Goal: Task Accomplishment & Management: Use online tool/utility

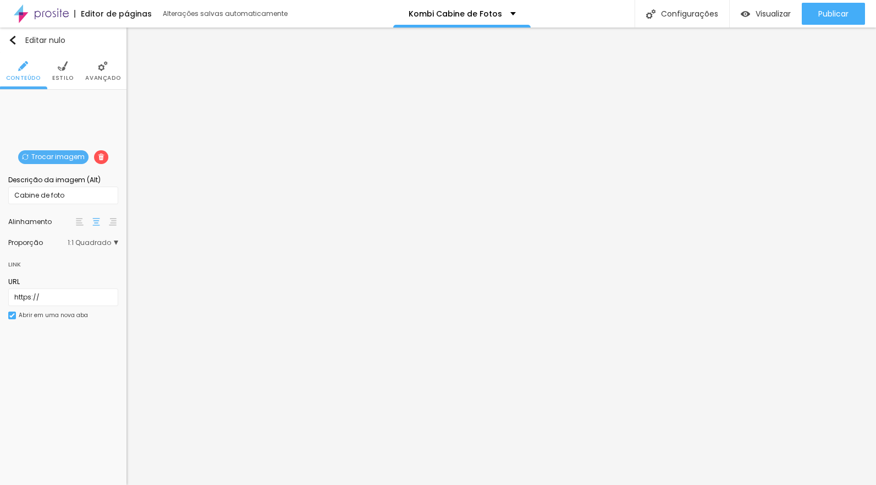
click at [91, 241] on font "1:1 Quadrado" at bounding box center [89, 242] width 43 height 9
click at [85, 301] on span "Original" at bounding box center [79, 303] width 75 height 7
click at [62, 71] on li "Estilo" at bounding box center [62, 71] width 21 height 36
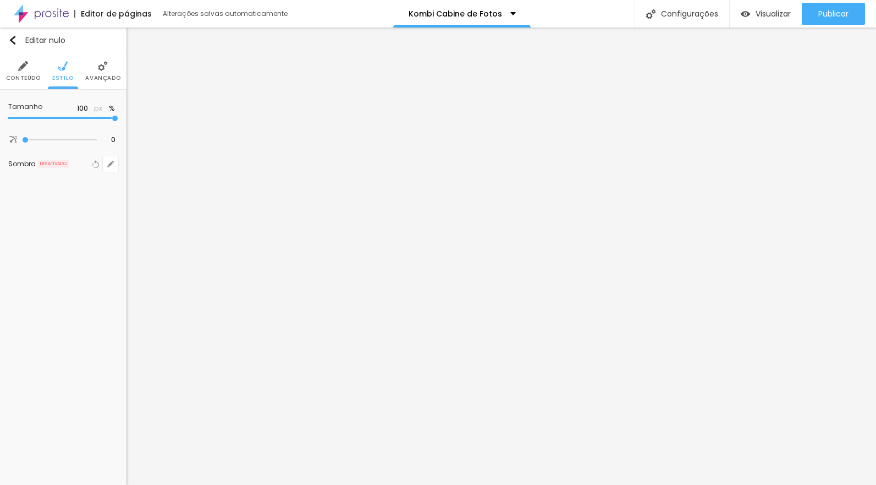
type input "95"
type input "90"
type input "85"
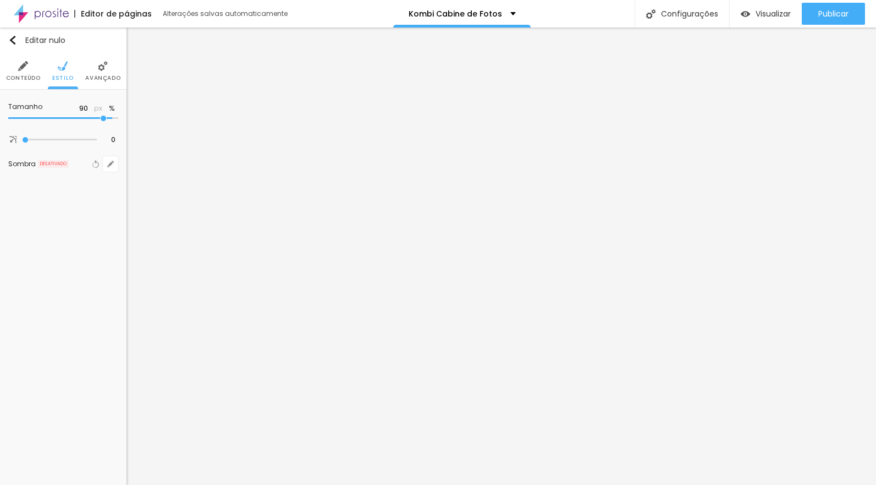
type input "85"
type input "80"
drag, startPoint x: 111, startPoint y: 118, endPoint x: 92, endPoint y: 119, distance: 19.3
type input "80"
click at [92, 119] on input "range" at bounding box center [63, 117] width 110 height 5
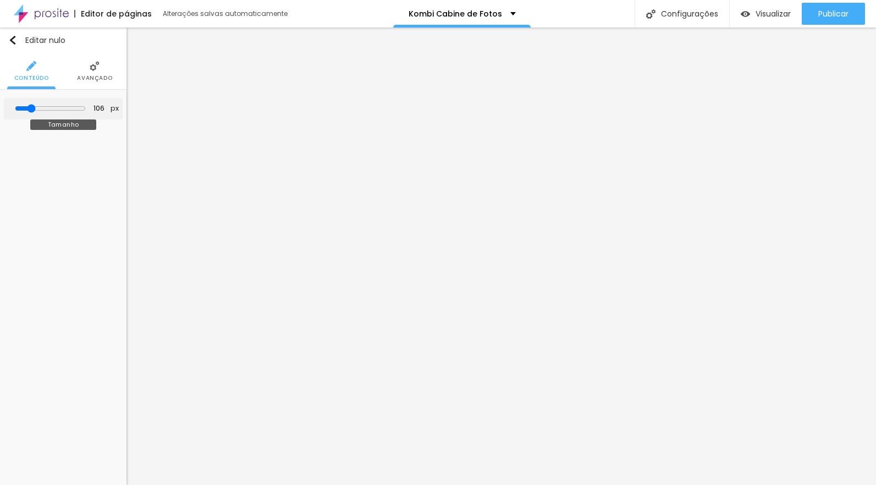
type input "86"
type input "85"
type input "110"
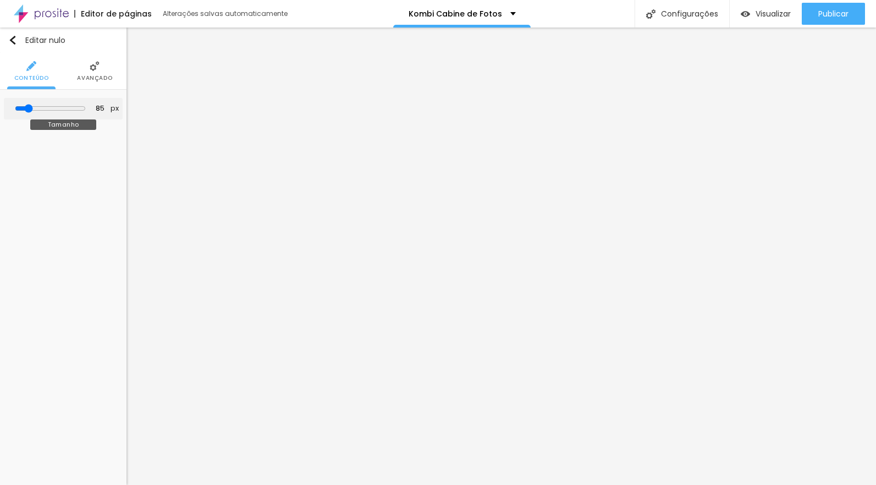
type input "110"
type input "111"
type input "116"
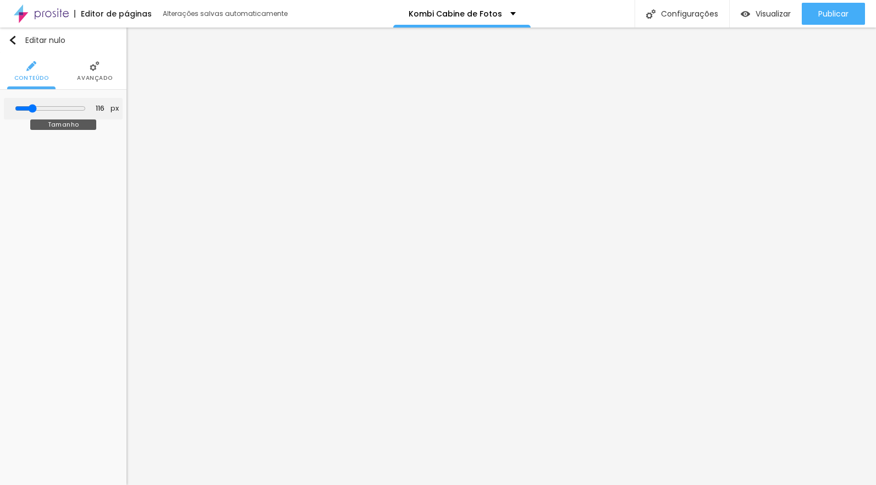
type input "127"
type input "133"
type input "140"
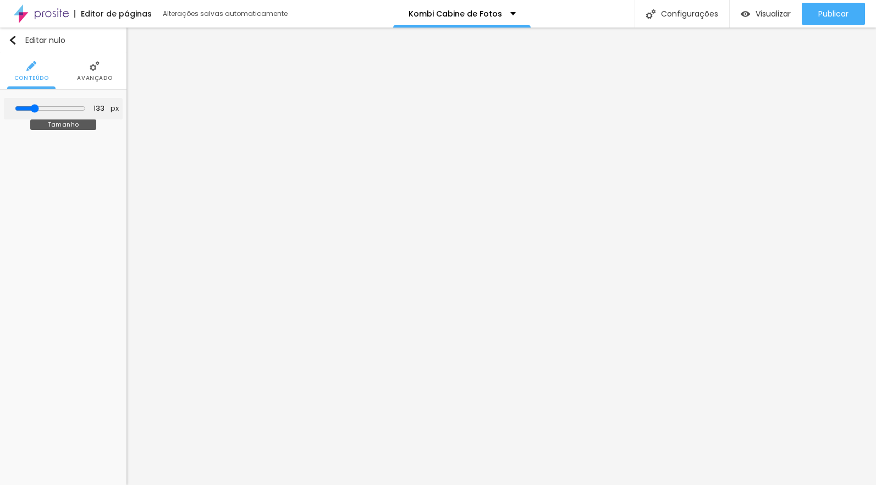
type input "140"
type input "153"
type input "173"
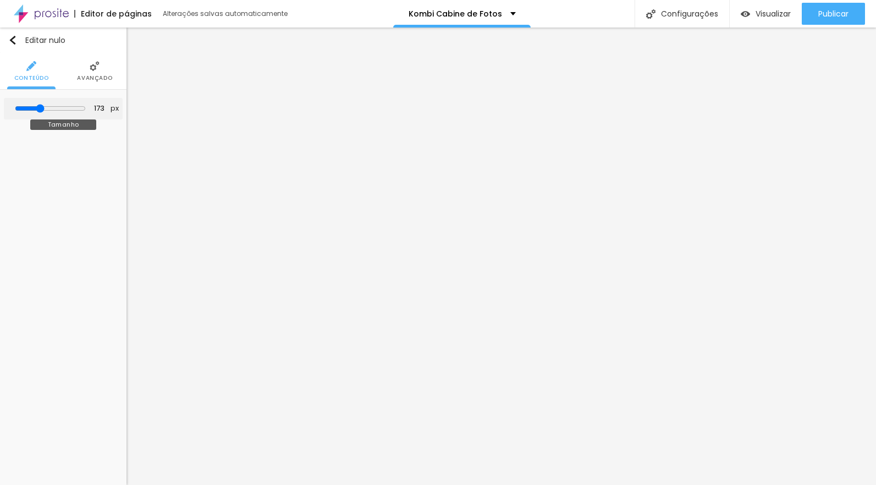
type input "186"
type input "188"
type input "190"
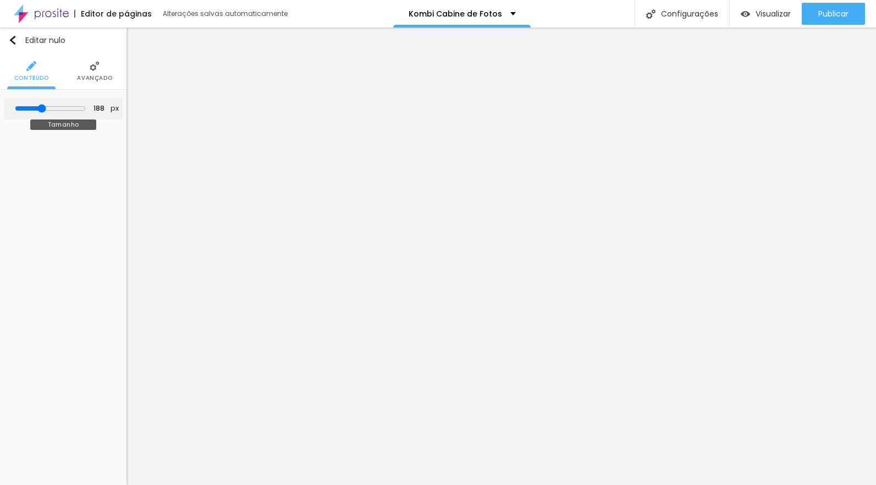
type input "190"
type input "191"
type input "196"
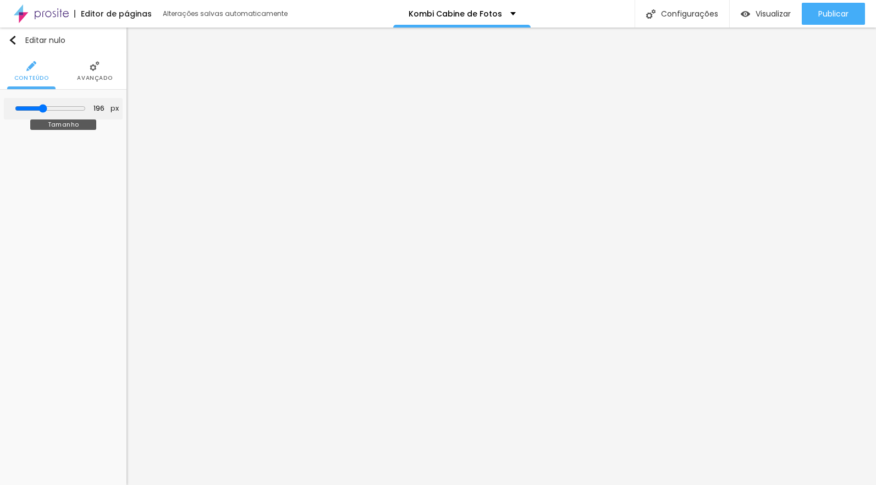
type input "202"
type input "204"
type input "203"
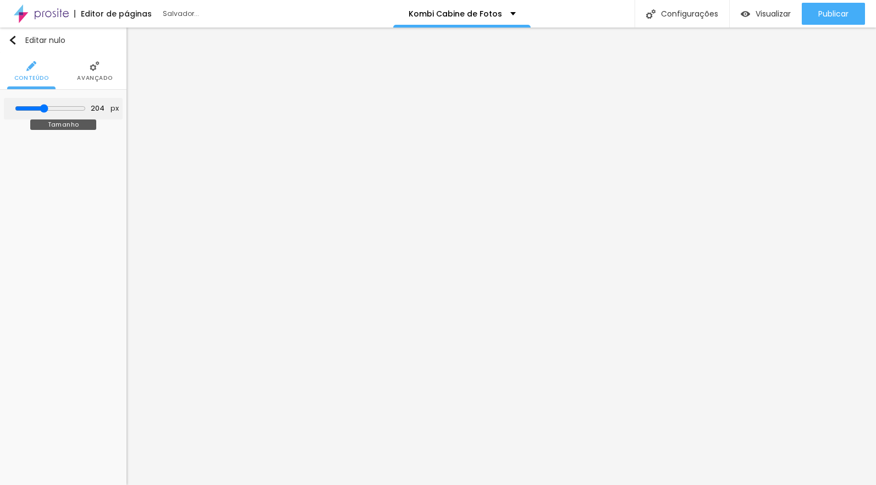
type input "203"
type input "170"
type input "163"
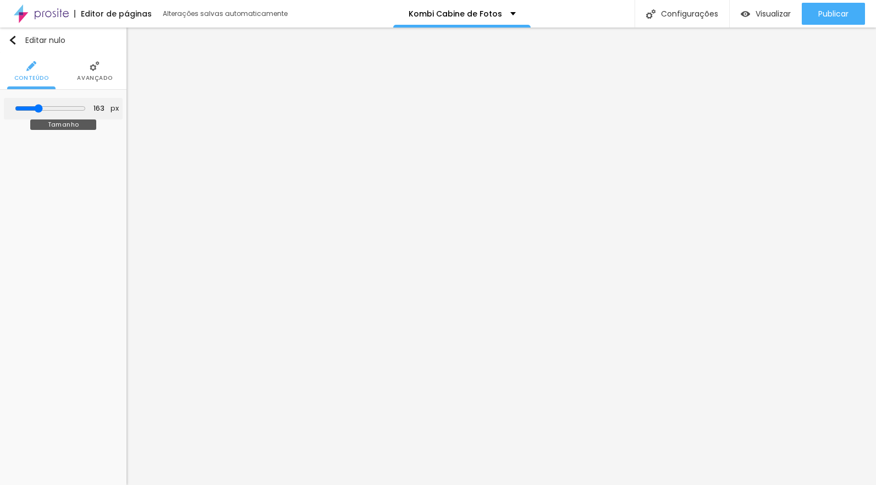
type input "181"
type input "185"
type input "186"
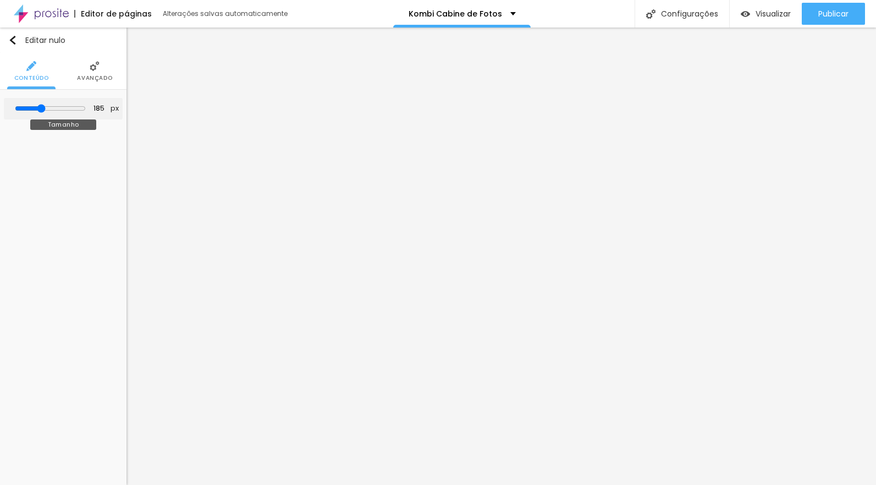
type input "186"
type input "187"
drag, startPoint x: 32, startPoint y: 105, endPoint x: 43, endPoint y: 106, distance: 10.5
type input "187"
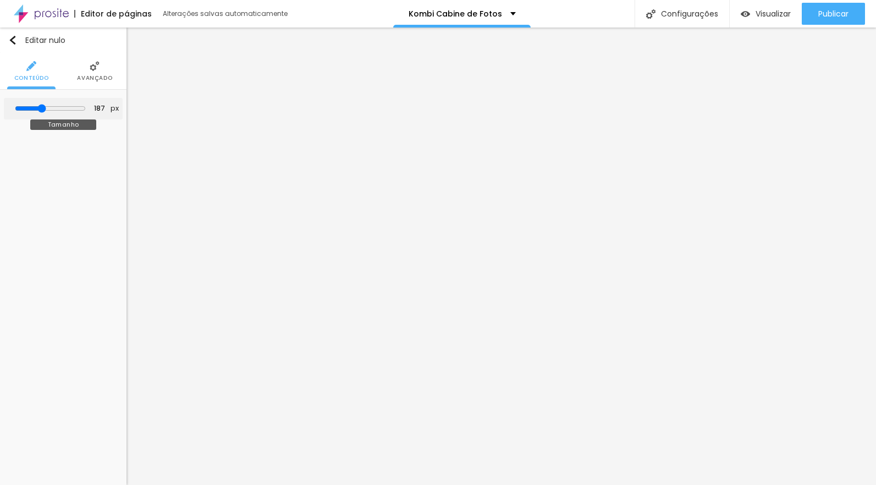
click at [43, 106] on input "range" at bounding box center [50, 108] width 71 height 9
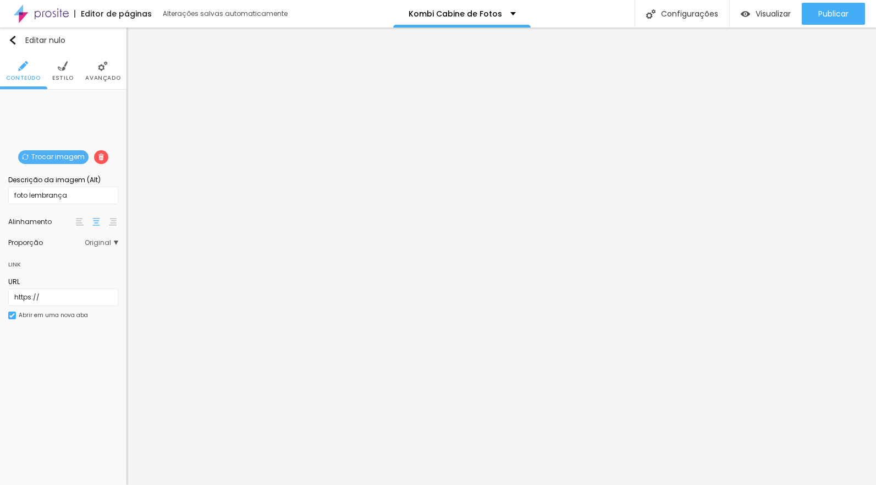
click at [69, 63] on li "Estilo" at bounding box center [62, 71] width 21 height 36
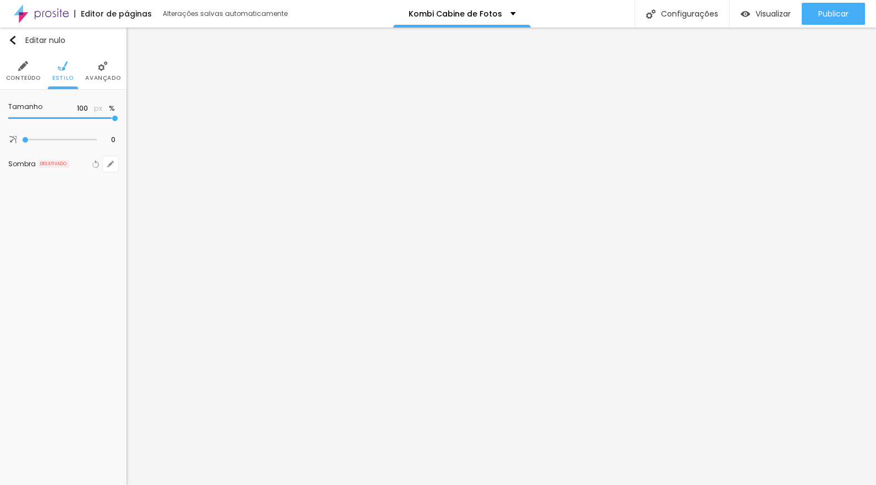
type input "95"
type input "90"
type input "85"
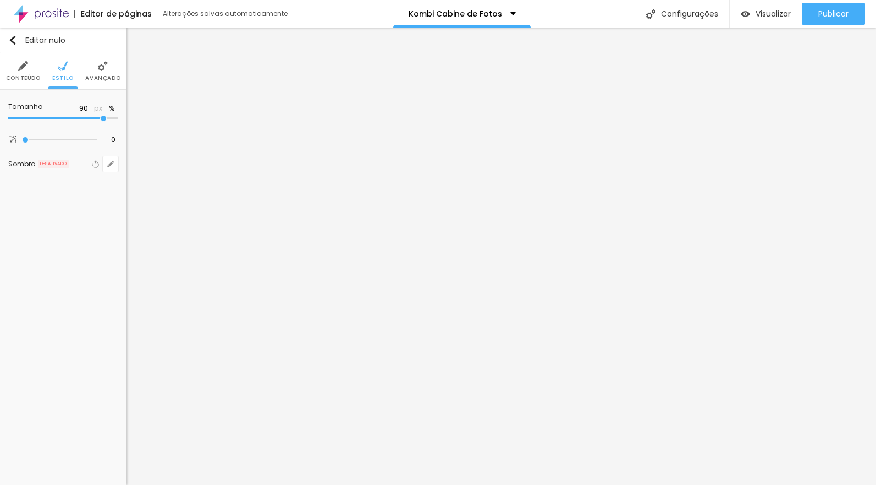
type input "85"
type input "80"
type input "75"
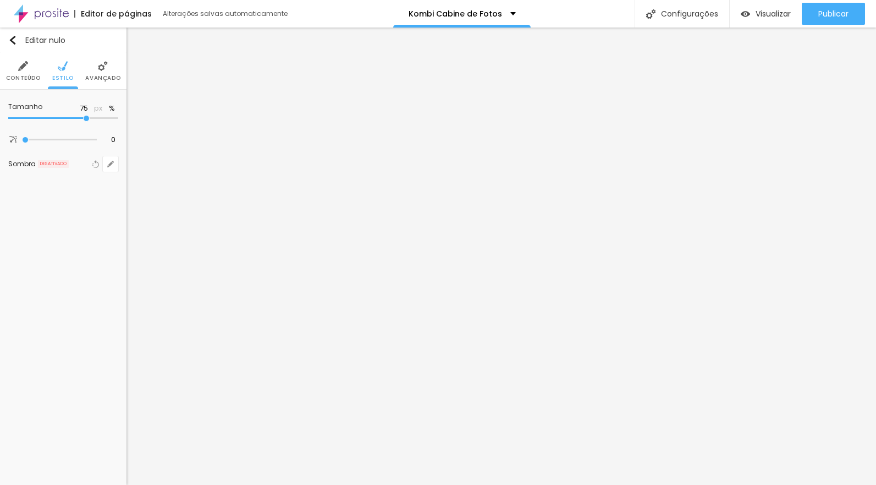
type input "70"
drag, startPoint x: 116, startPoint y: 117, endPoint x: 79, endPoint y: 117, distance: 37.4
type input "70"
click at [79, 117] on input "range" at bounding box center [63, 117] width 110 height 5
click at [64, 70] on img at bounding box center [63, 66] width 10 height 10
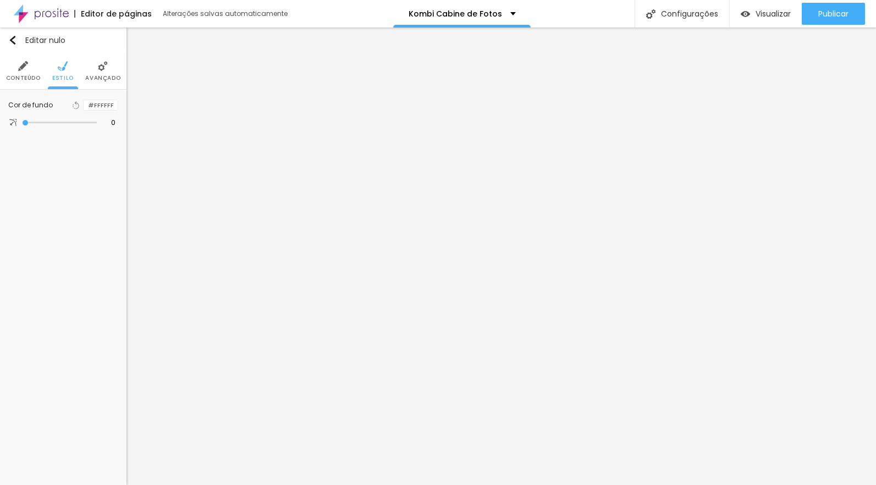
click at [30, 64] on li "Conteúdo" at bounding box center [23, 71] width 35 height 36
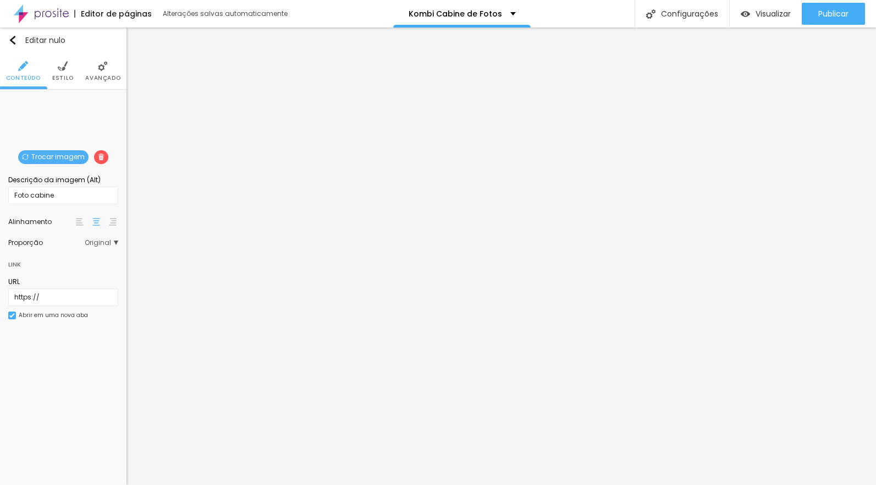
click at [65, 74] on font "Estilo" at bounding box center [62, 78] width 21 height 8
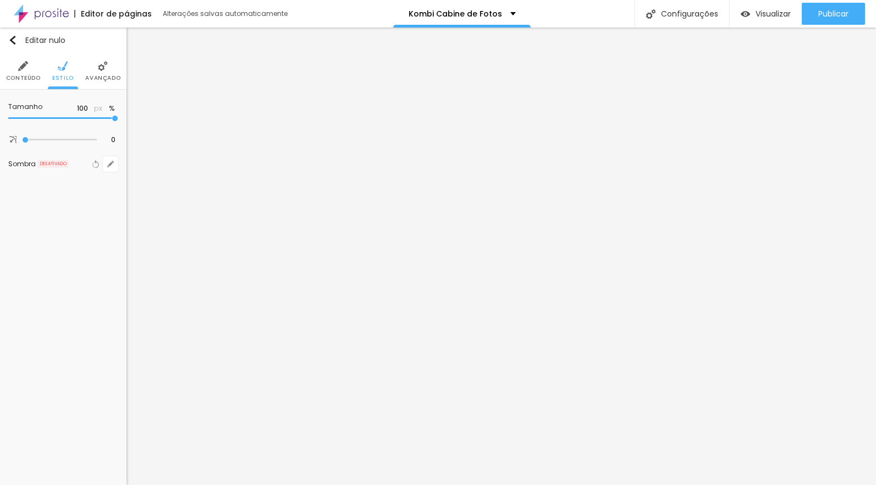
type input "95"
type input "90"
type input "85"
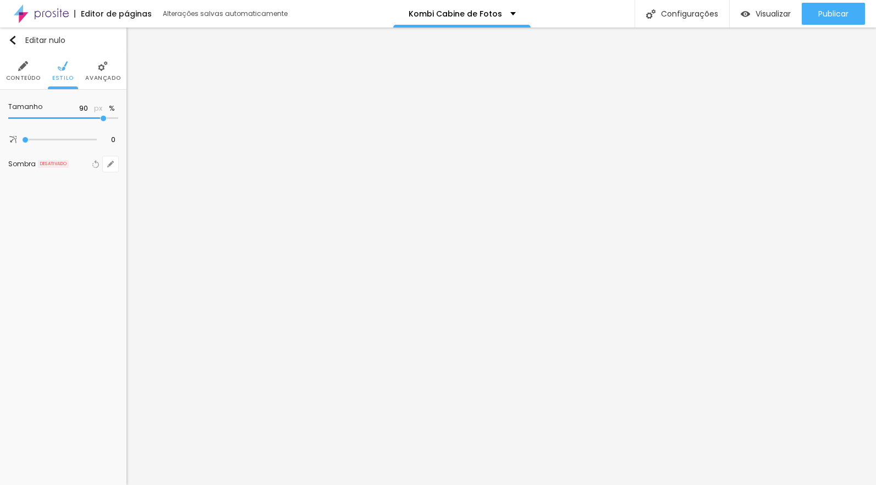
type input "85"
type input "80"
type input "75"
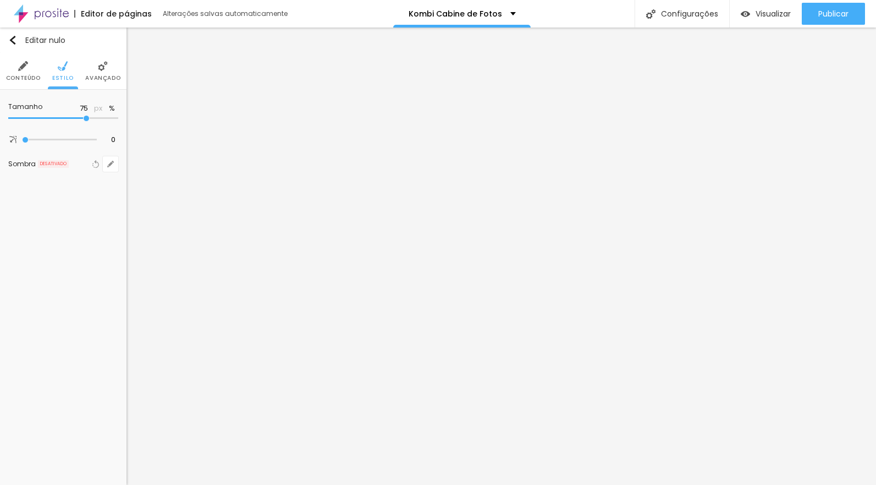
type input "70"
type input "65"
type input "60"
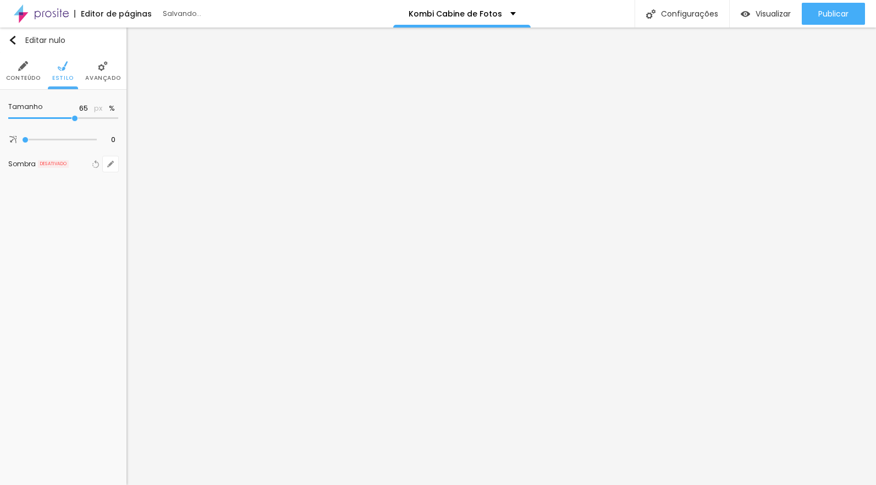
type input "60"
drag, startPoint x: 115, startPoint y: 115, endPoint x: 64, endPoint y: 118, distance: 51.2
click at [59, 115] on input "range" at bounding box center [63, 117] width 110 height 5
type input "55"
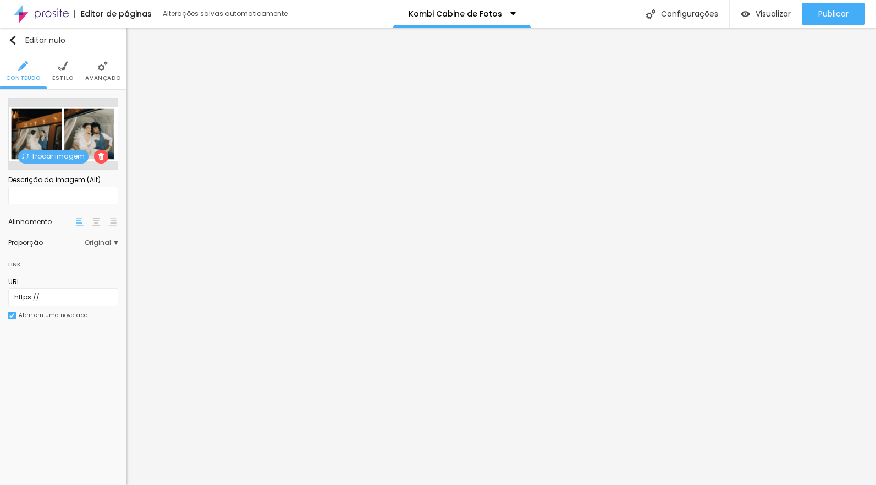
click at [62, 74] on font "Estilo" at bounding box center [62, 78] width 21 height 8
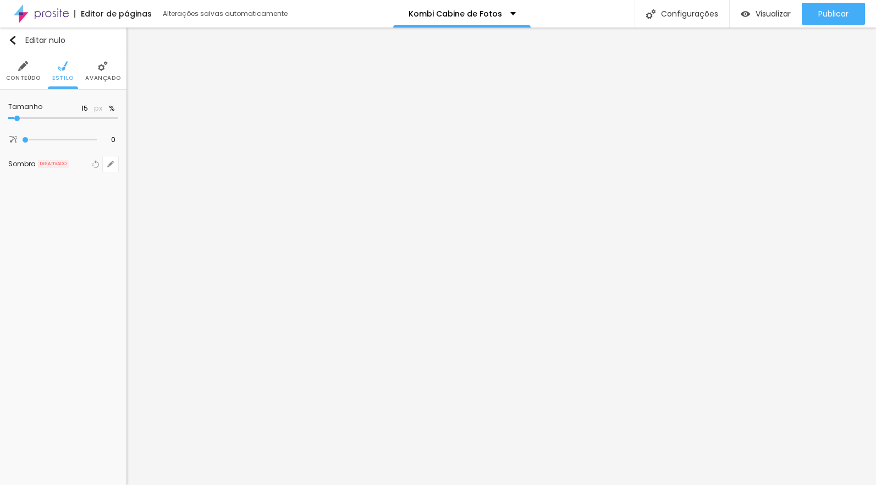
type input "10"
click at [12, 117] on input "range" at bounding box center [63, 117] width 110 height 5
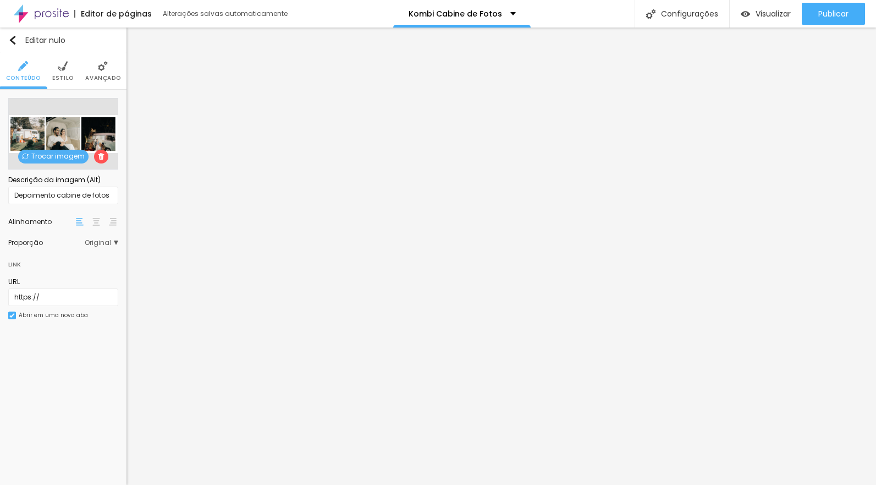
click at [64, 70] on img at bounding box center [63, 66] width 10 height 10
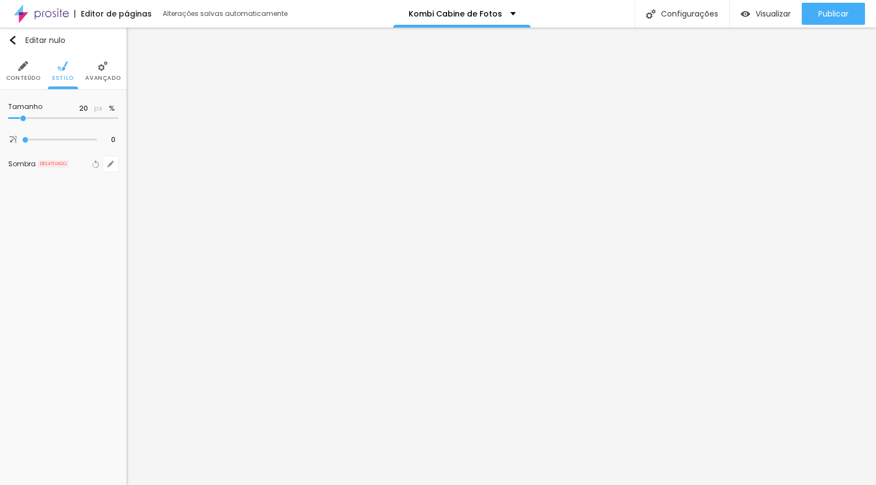
type input "15"
type input "10"
type input "15"
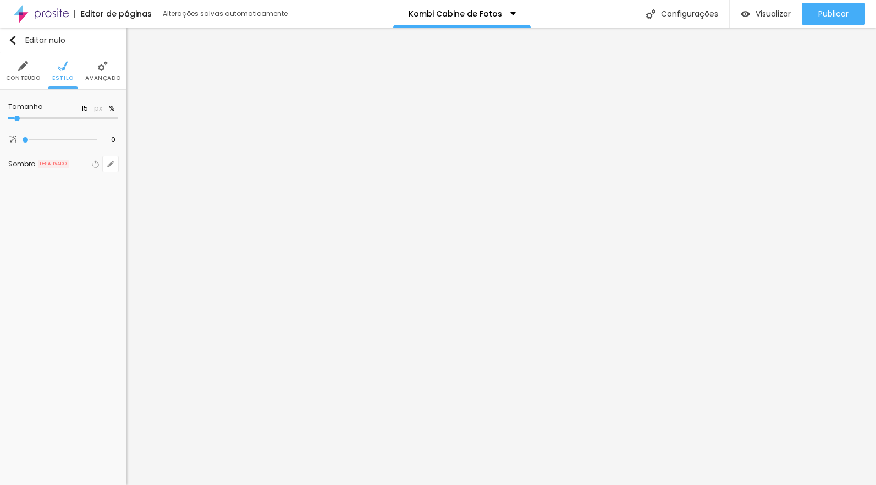
drag, startPoint x: 22, startPoint y: 115, endPoint x: 17, endPoint y: 119, distance: 5.9
type input "15"
click at [15, 118] on input "range" at bounding box center [63, 117] width 110 height 5
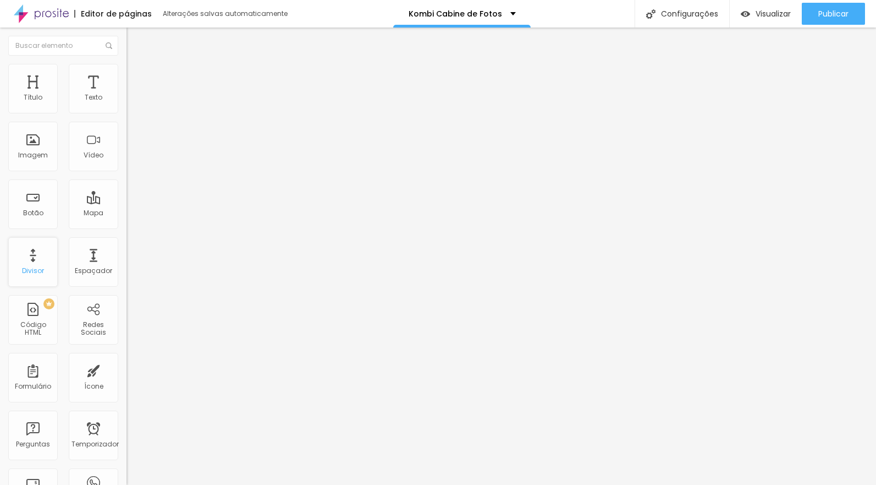
click at [35, 256] on div "Divisor" at bounding box center [32, 261] width 49 height 49
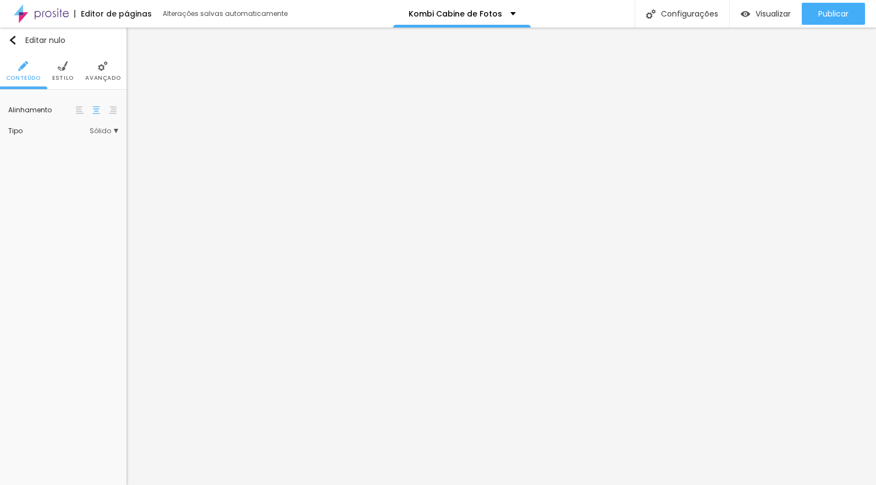
click at [62, 73] on li "Estilo" at bounding box center [62, 71] width 21 height 36
click at [100, 74] on font "Avançado" at bounding box center [102, 78] width 35 height 8
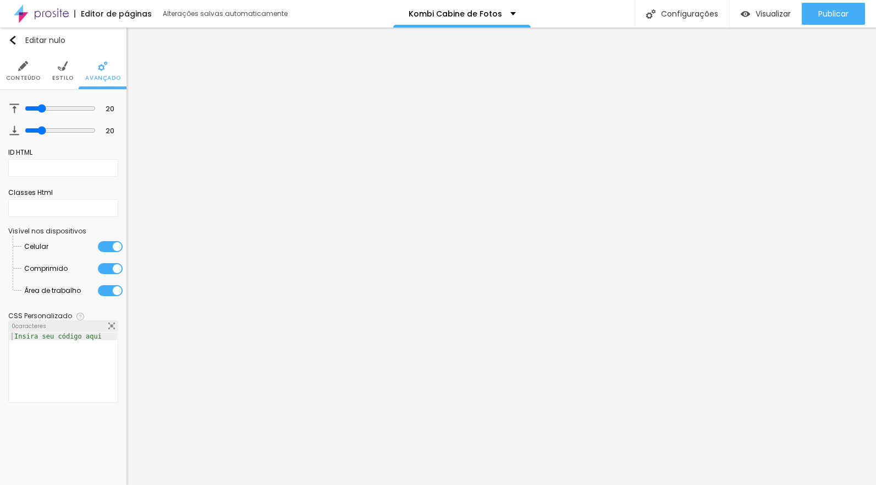
click at [60, 73] on li "Estilo" at bounding box center [62, 71] width 21 height 36
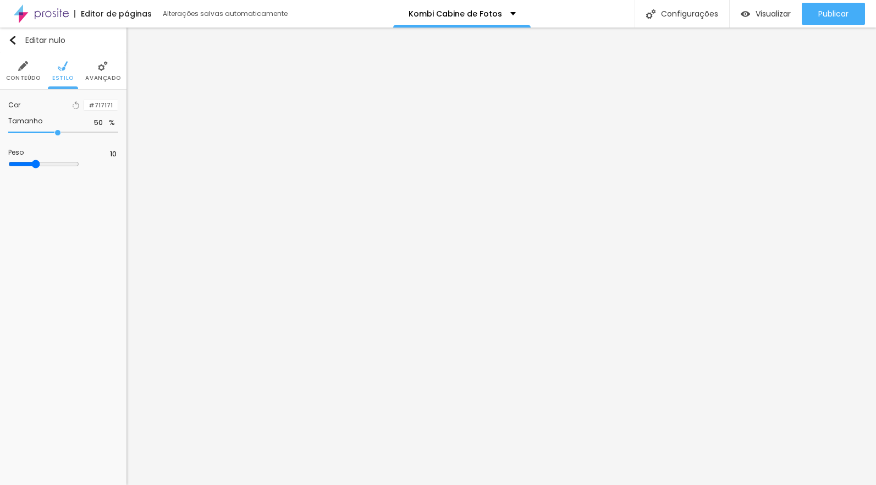
click at [23, 73] on li "Conteúdo" at bounding box center [23, 71] width 35 height 36
click at [109, 133] on font "Sólido" at bounding box center [100, 130] width 21 height 9
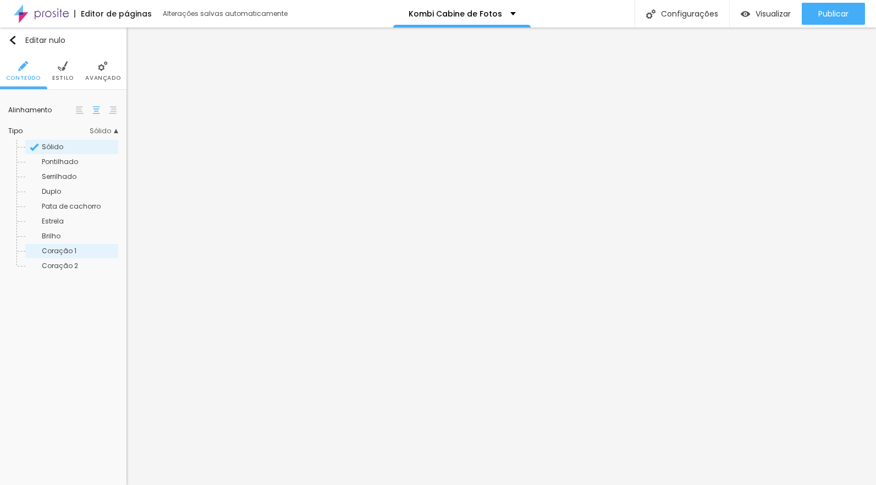
click at [80, 251] on span "Coração 1" at bounding box center [79, 250] width 75 height 7
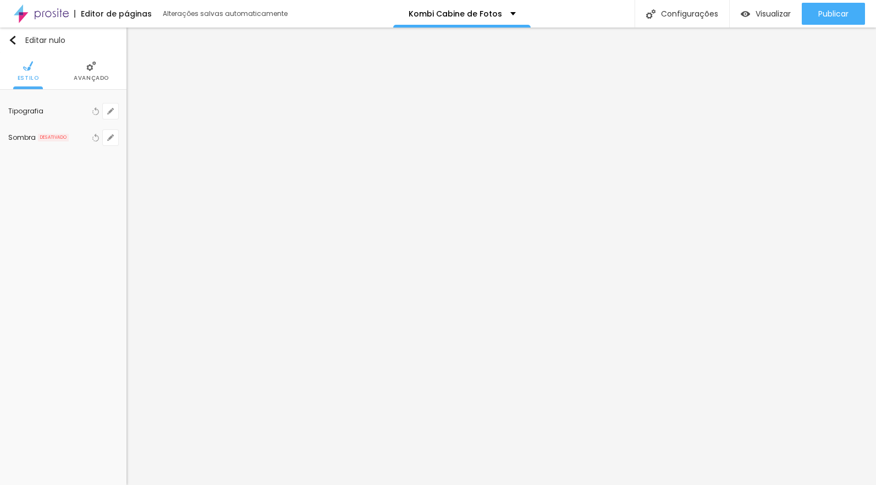
click at [93, 79] on font "Avançado" at bounding box center [91, 78] width 35 height 8
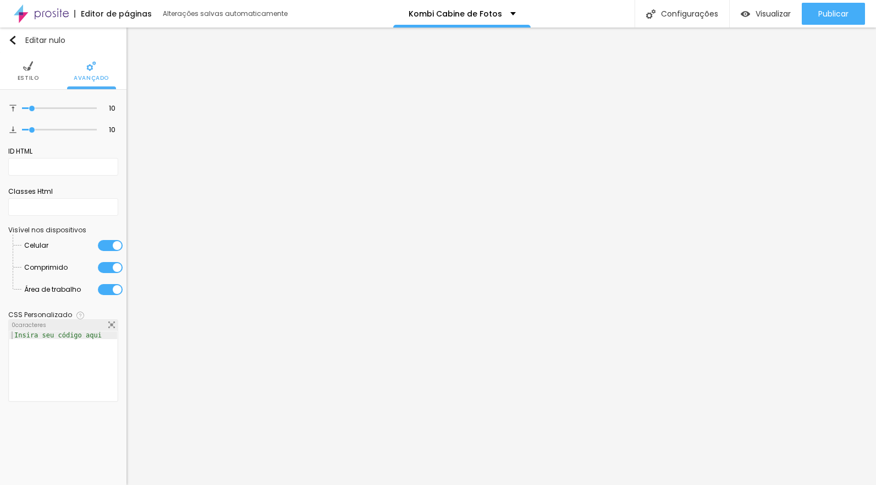
click at [31, 71] on img at bounding box center [28, 66] width 10 height 10
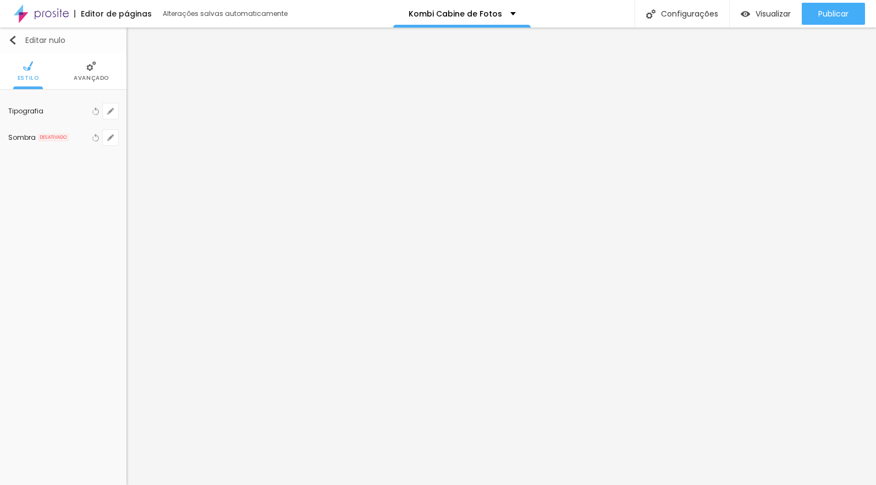
click at [13, 40] on img "button" at bounding box center [12, 40] width 9 height 9
click at [14, 37] on img "button" at bounding box center [12, 40] width 9 height 9
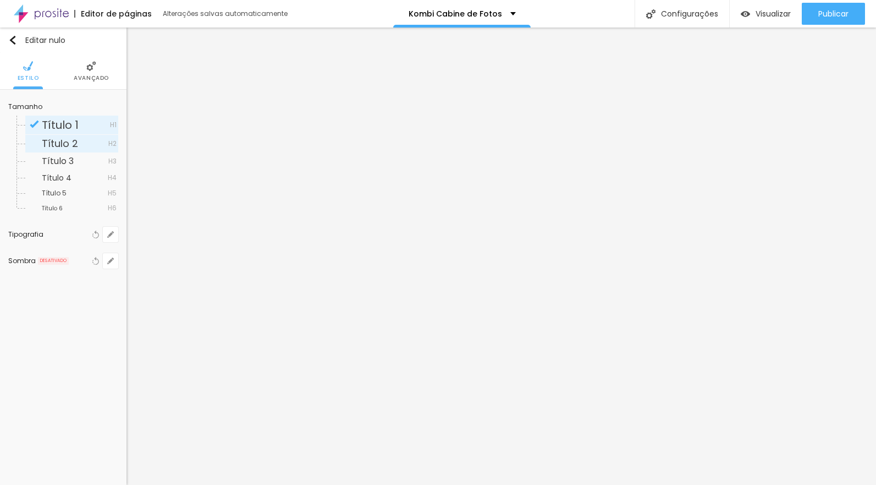
click at [82, 145] on span "Título 2" at bounding box center [75, 144] width 67 height 10
click at [113, 236] on icon "button" at bounding box center [110, 234] width 7 height 7
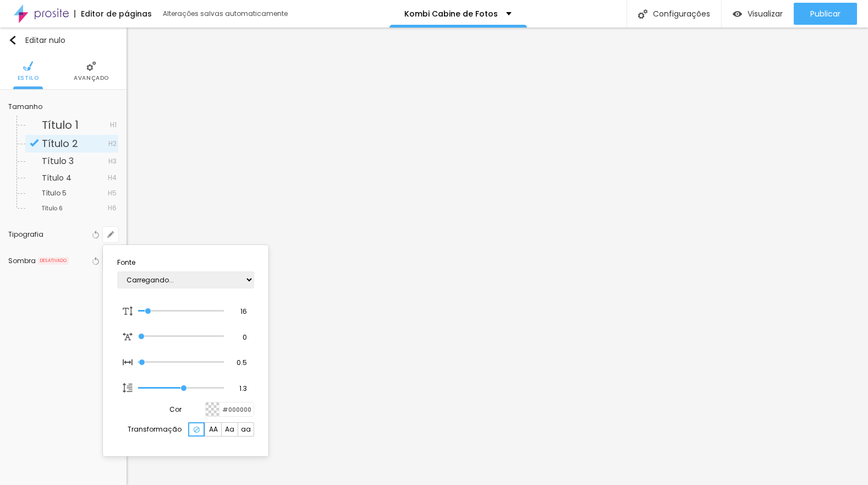
type input "1"
type input "15"
type input "1"
type input "18"
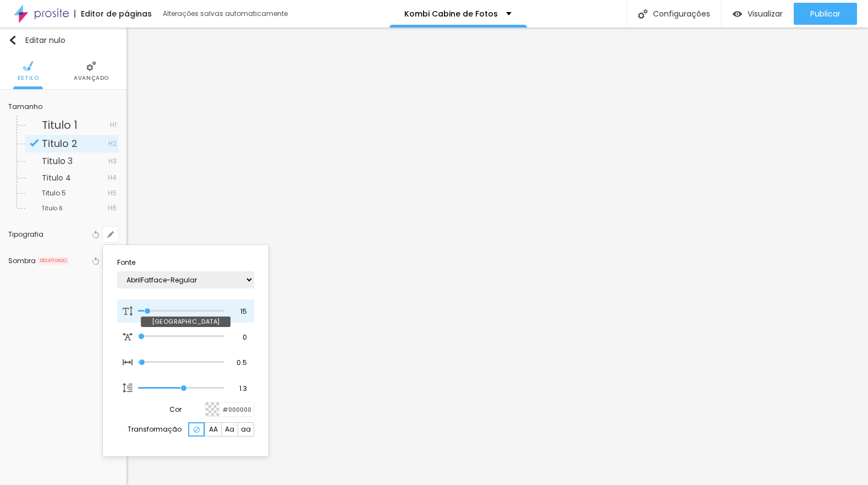
type input "18"
type input "1"
type input "19"
type input "1"
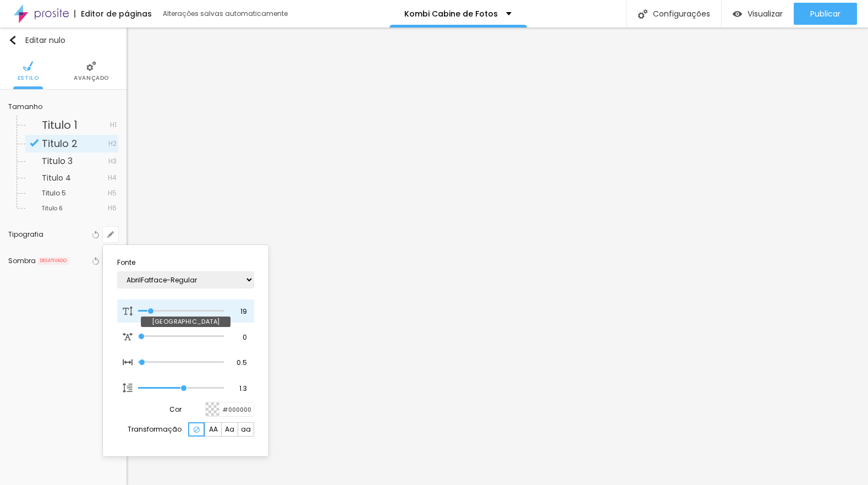
type input "20"
type input "1"
type input "21"
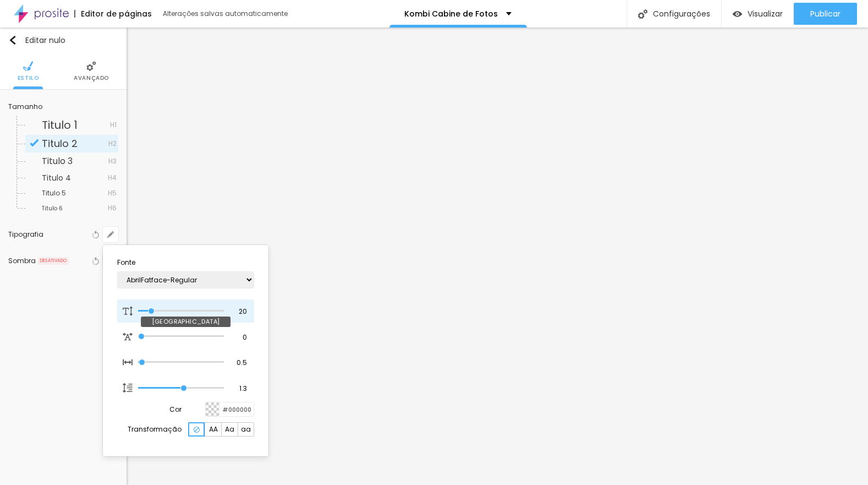
type input "1"
type input "20"
type input "1"
type input "24"
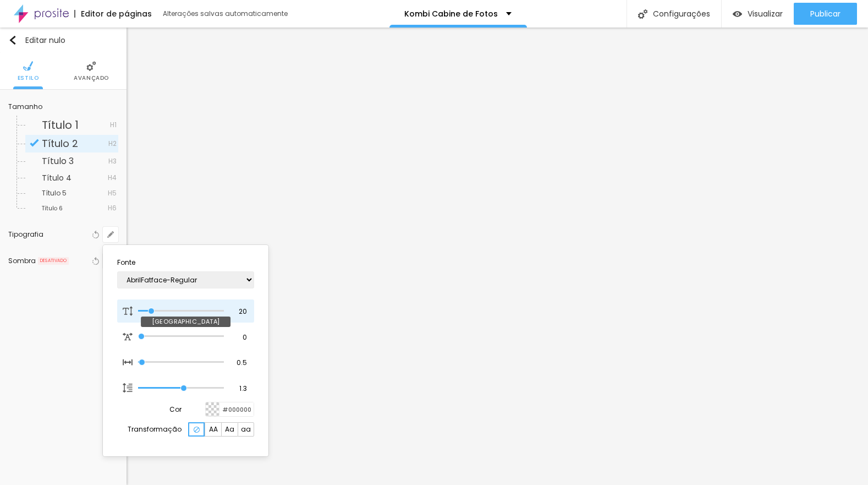
type input "24"
type input "1"
type input "25"
type input "1"
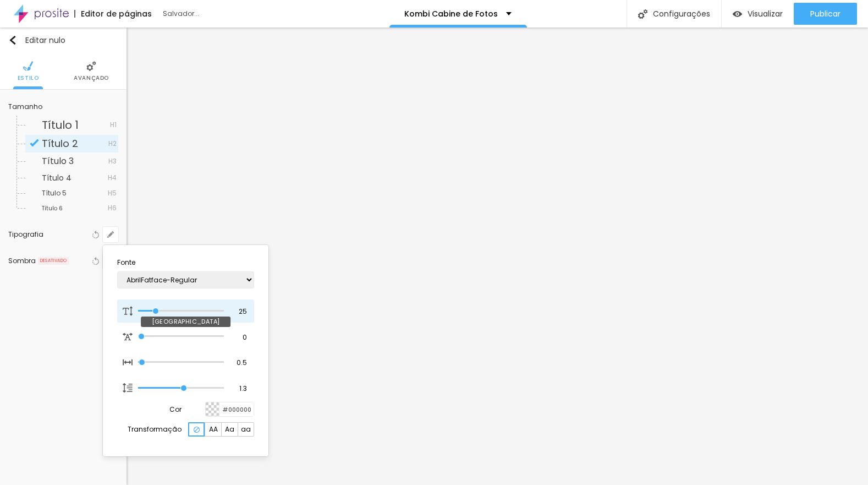
drag, startPoint x: 147, startPoint y: 307, endPoint x: 165, endPoint y: 300, distance: 19.0
type input "25"
click at [156, 309] on input "range" at bounding box center [181, 310] width 86 height 5
type input "1"
click at [532, 289] on div at bounding box center [434, 242] width 868 height 485
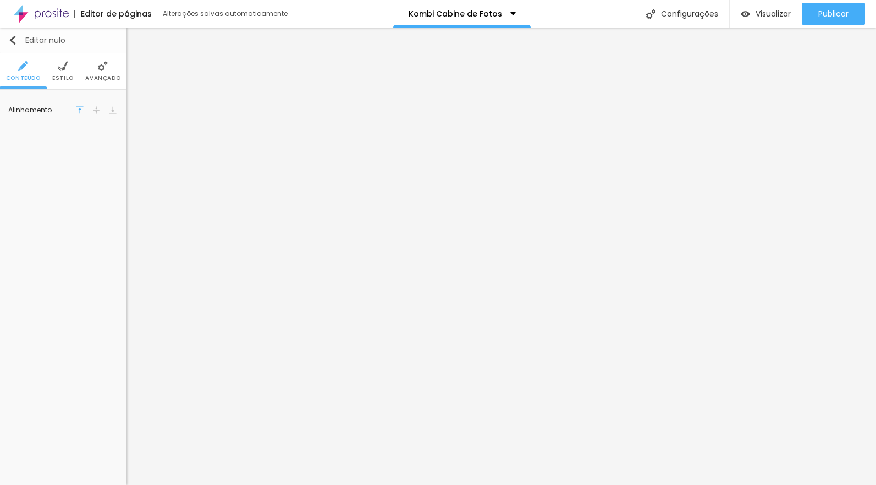
click at [14, 36] on img "button" at bounding box center [12, 40] width 9 height 9
drag, startPoint x: 13, startPoint y: 40, endPoint x: 18, endPoint y: 42, distance: 5.7
click at [13, 39] on img "button" at bounding box center [12, 40] width 9 height 9
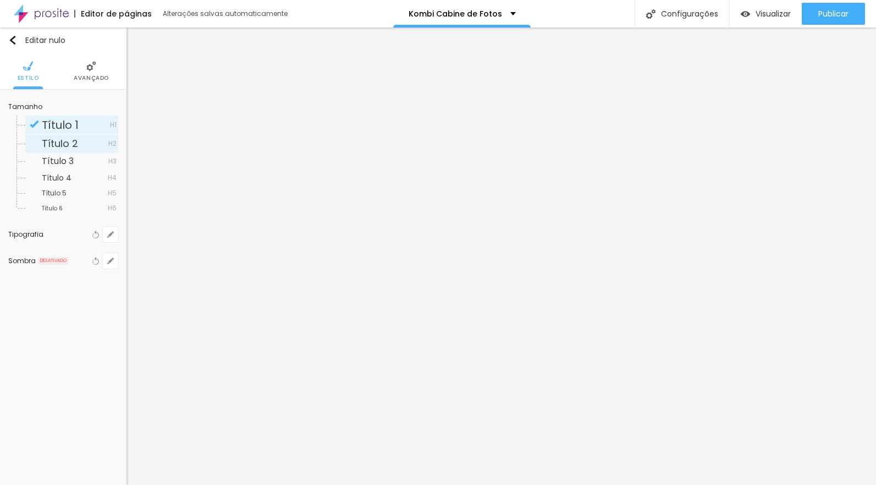
click at [82, 146] on span "Título 2" at bounding box center [75, 144] width 67 height 10
click at [84, 159] on span "Titulo 3" at bounding box center [75, 161] width 67 height 9
click at [76, 161] on span "Título 3" at bounding box center [75, 161] width 67 height 9
click at [76, 163] on span "Título 3" at bounding box center [75, 161] width 67 height 9
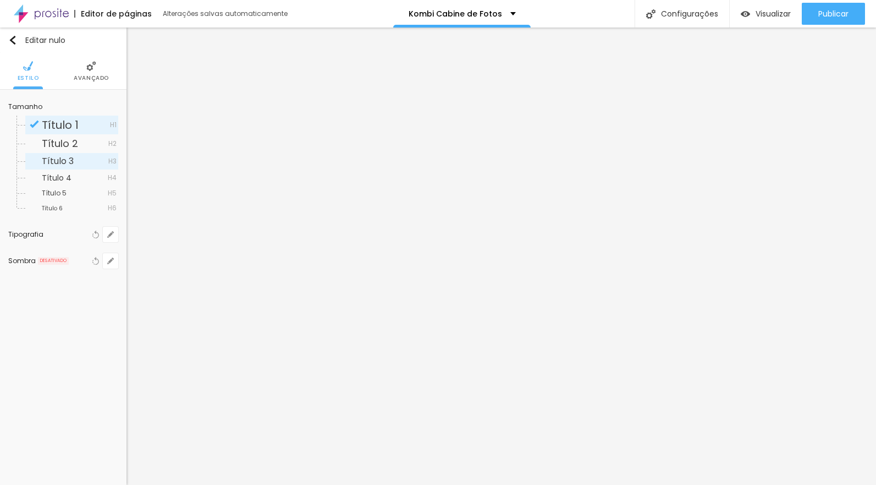
click at [75, 162] on span "Título 3" at bounding box center [75, 161] width 67 height 9
click at [112, 257] on icon "button" at bounding box center [110, 260] width 7 height 7
click at [185, 282] on div at bounding box center [146, 282] width 78 height 0
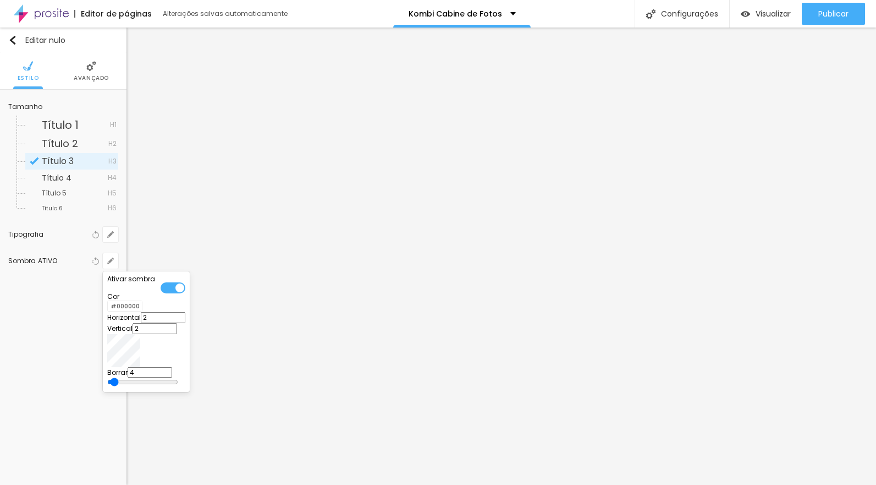
click at [185, 289] on div at bounding box center [173, 287] width 25 height 11
click at [185, 282] on div at bounding box center [146, 282] width 78 height 0
click at [161, 239] on div at bounding box center [438, 242] width 876 height 485
click at [111, 261] on icon "button" at bounding box center [110, 260] width 4 height 4
click at [185, 287] on div at bounding box center [173, 287] width 25 height 11
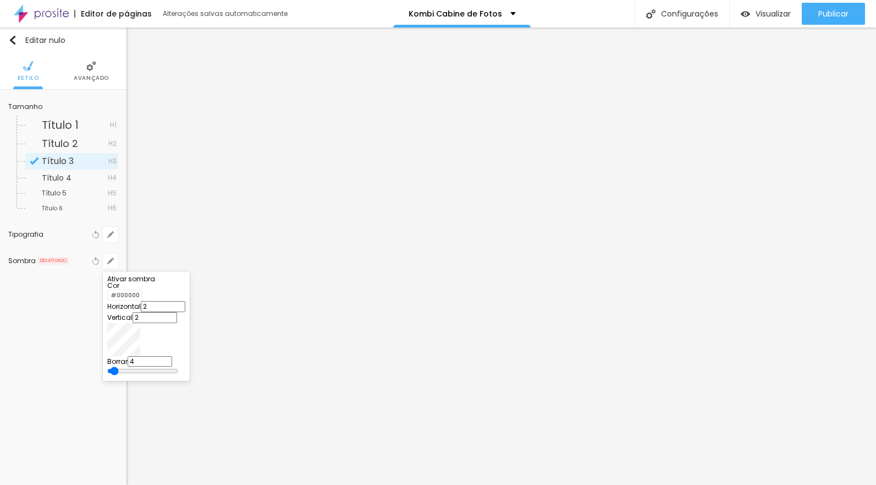
drag, startPoint x: 872, startPoint y: 349, endPoint x: 872, endPoint y: 342, distance: 6.6
click at [872, 342] on div at bounding box center [438, 242] width 876 height 485
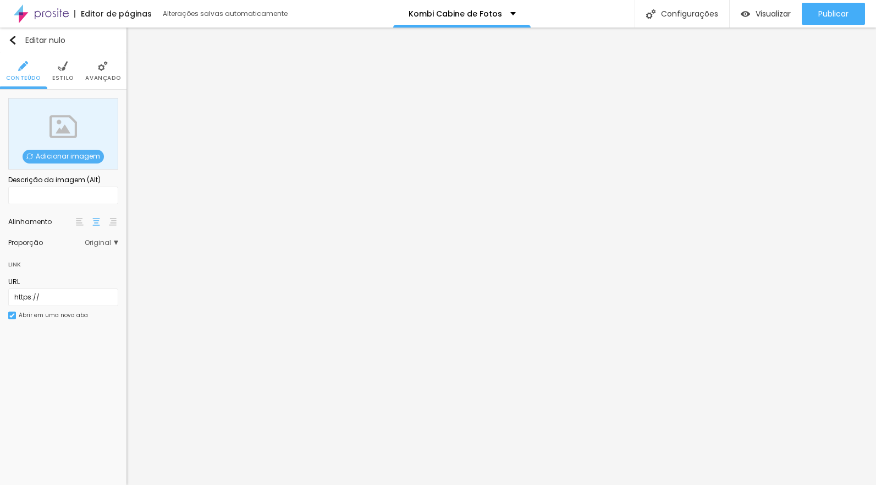
click at [77, 155] on font "Adicionar imagem" at bounding box center [68, 155] width 64 height 9
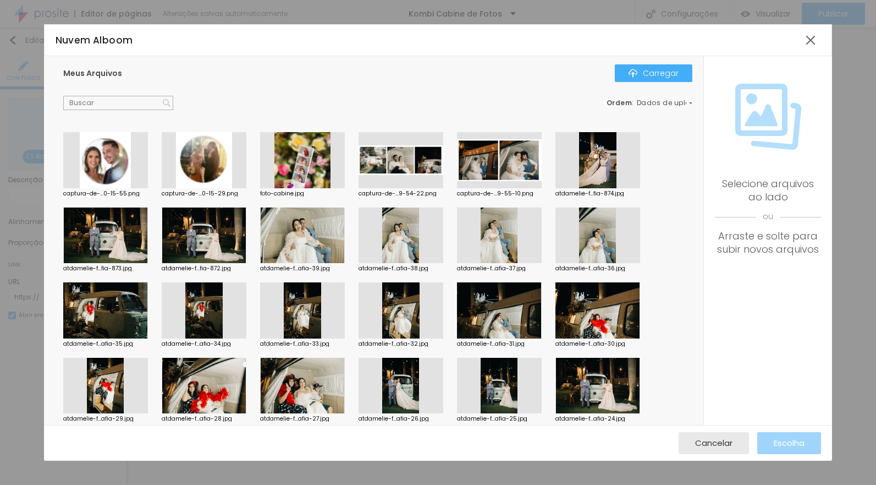
click at [194, 167] on div at bounding box center [204, 160] width 85 height 56
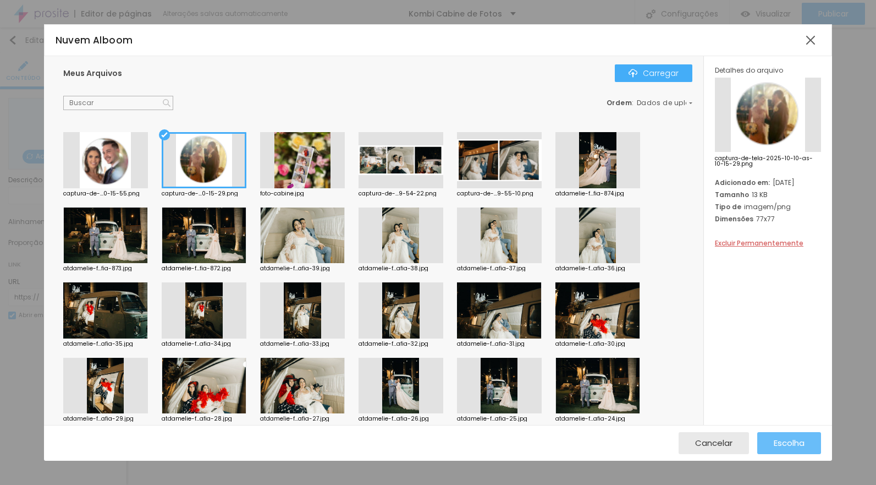
click at [782, 445] on font "Escolha" at bounding box center [789, 443] width 31 height 12
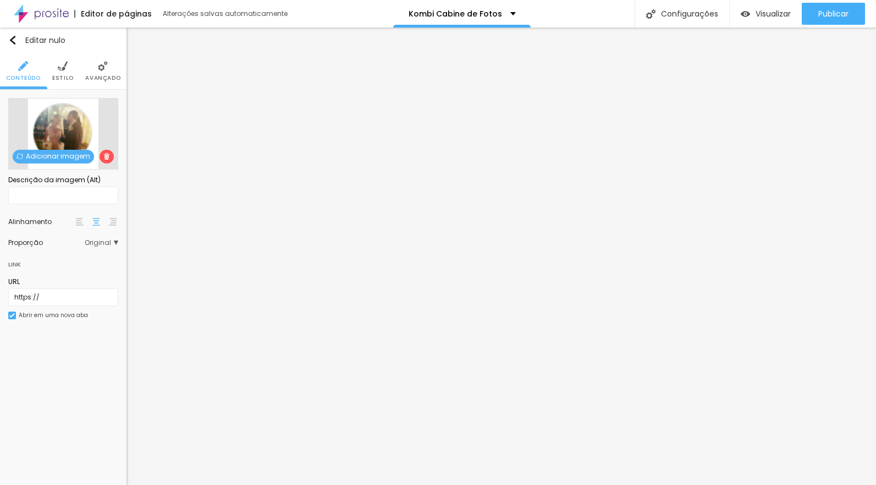
click at [56, 67] on li "Estilo" at bounding box center [62, 71] width 21 height 36
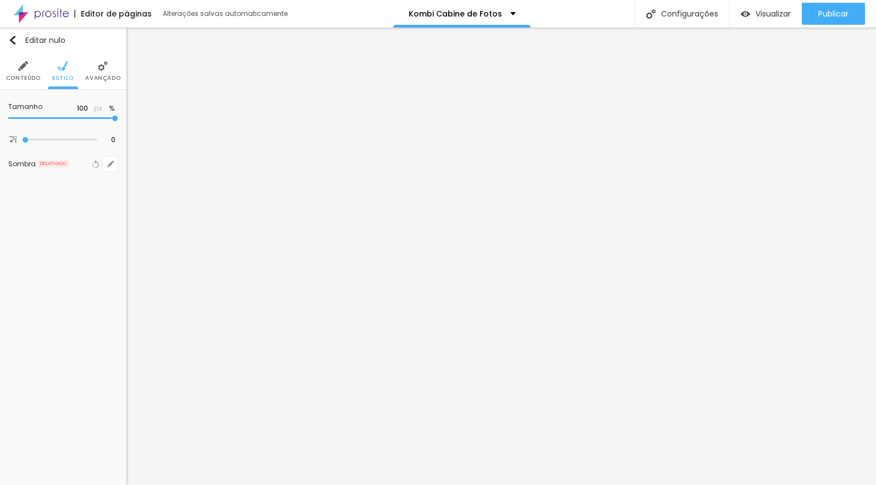
type input "95"
drag, startPoint x: 117, startPoint y: 118, endPoint x: 18, endPoint y: 124, distance: 99.1
click at [3, 115] on div "Tamanho 95 px % 0 Borda arredondada Sombra DESATIVADO Voltar ao padrão" at bounding box center [63, 138] width 126 height 96
type input "10"
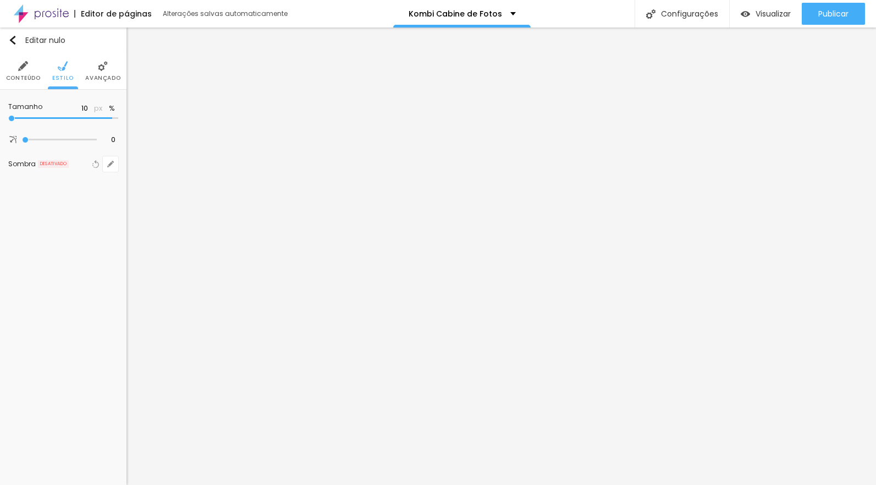
type input "10"
click at [8, 117] on input "range" at bounding box center [63, 117] width 110 height 5
drag, startPoint x: 14, startPoint y: 118, endPoint x: 6, endPoint y: 119, distance: 8.3
click at [7, 118] on div "Tamanho 10 px % 0 Borda arredondada Sombra DESATIVADO Voltar ao padrão" at bounding box center [63, 138] width 126 height 96
type input "15"
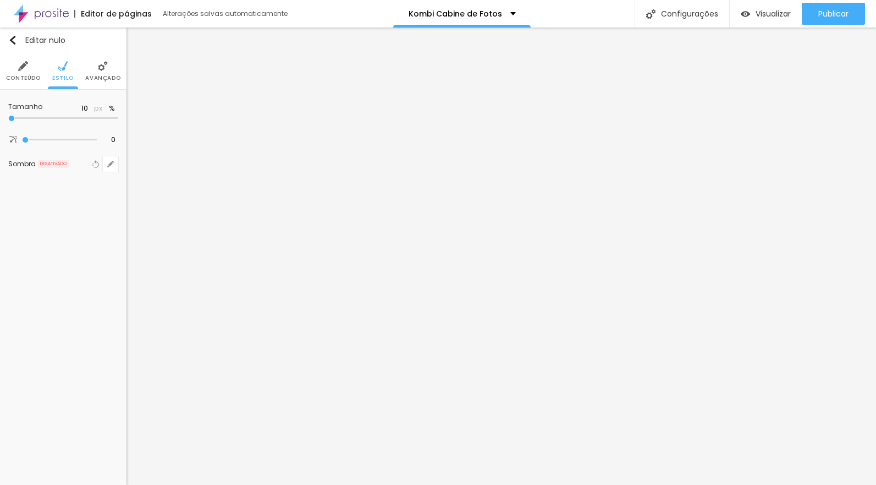
type input "15"
type input "10"
type input "15"
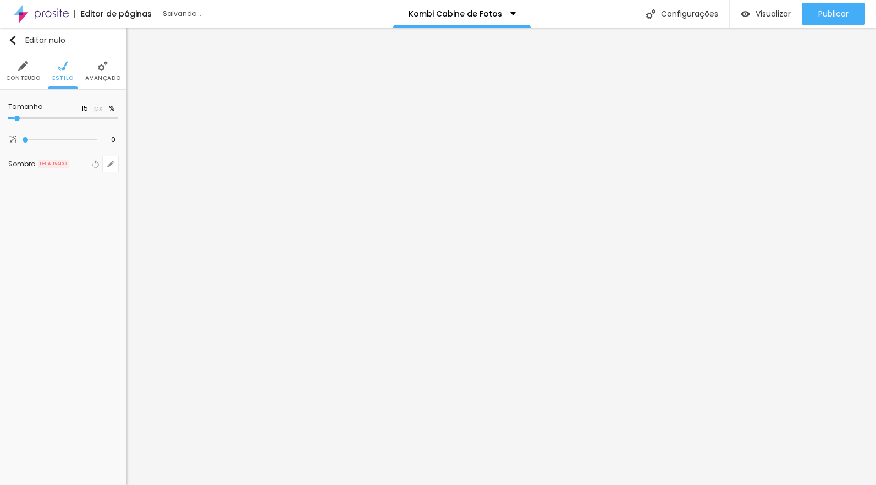
type input "10"
drag, startPoint x: 13, startPoint y: 117, endPoint x: 5, endPoint y: 116, distance: 8.3
click at [5, 116] on div "Tamanho 10 px % 0 Borda arredondada Sombra DESATIVADO Voltar ao padrão" at bounding box center [63, 138] width 126 height 96
click at [2, 122] on div "Tamanho 10 px % 0 Borda arredondada Sombra DESATIVADO Voltar ao padrão" at bounding box center [63, 138] width 126 height 96
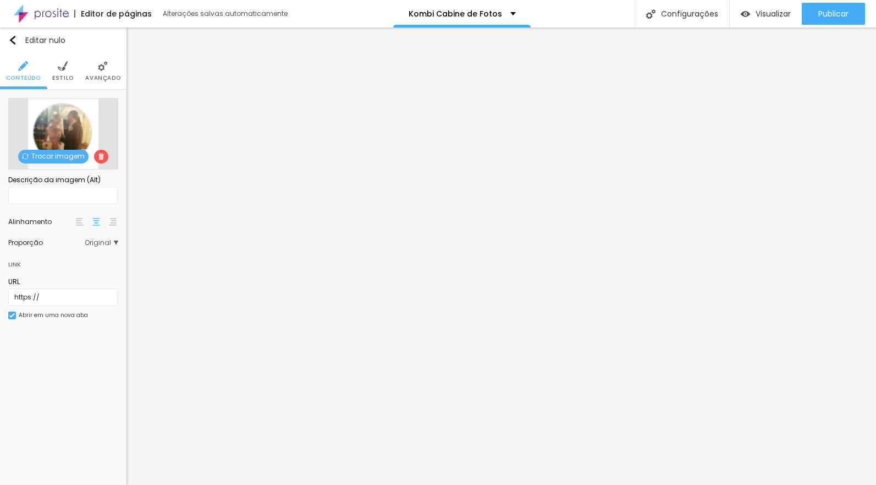
click at [80, 219] on img at bounding box center [80, 222] width 8 height 8
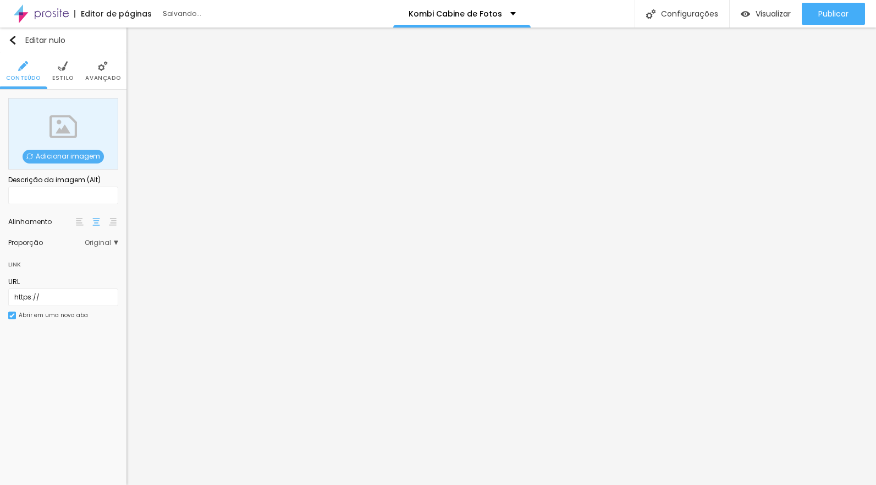
click at [83, 159] on font "Adicionar imagem" at bounding box center [68, 155] width 64 height 9
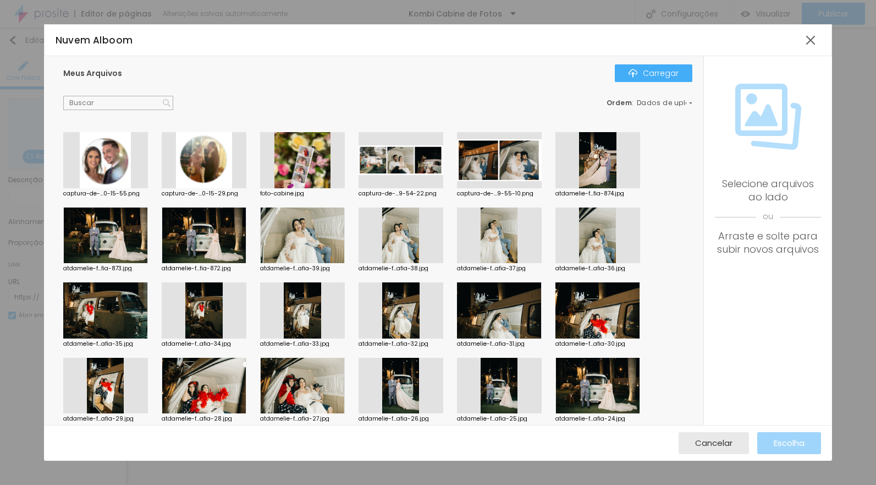
click at [403, 165] on div at bounding box center [401, 160] width 85 height 56
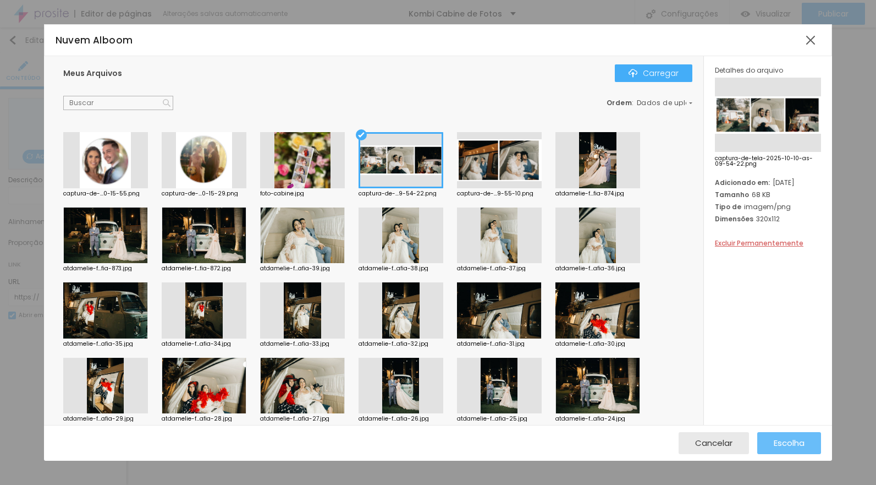
click at [782, 441] on font "Escolha" at bounding box center [789, 443] width 31 height 12
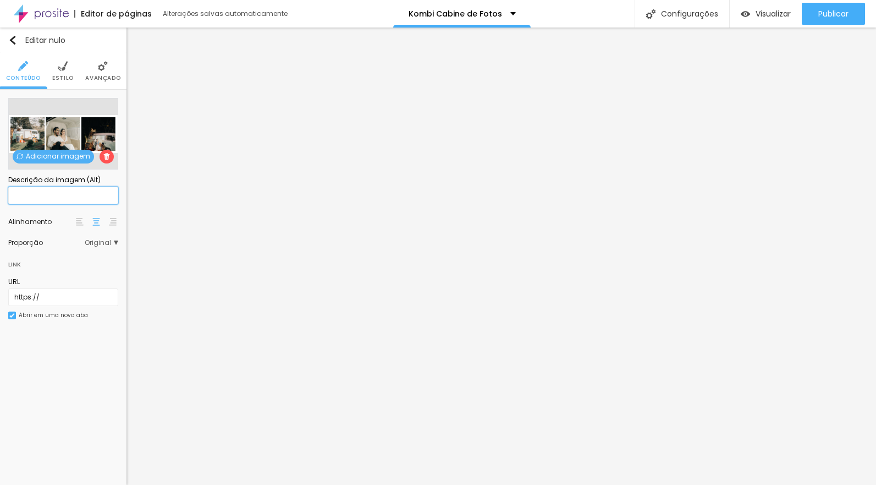
click at [87, 195] on input "text" at bounding box center [63, 195] width 110 height 18
type input "Cabine de foto em [GEOGRAPHIC_DATA], kombi de fotos, cabine"
click at [68, 71] on li "Estilo" at bounding box center [62, 71] width 21 height 36
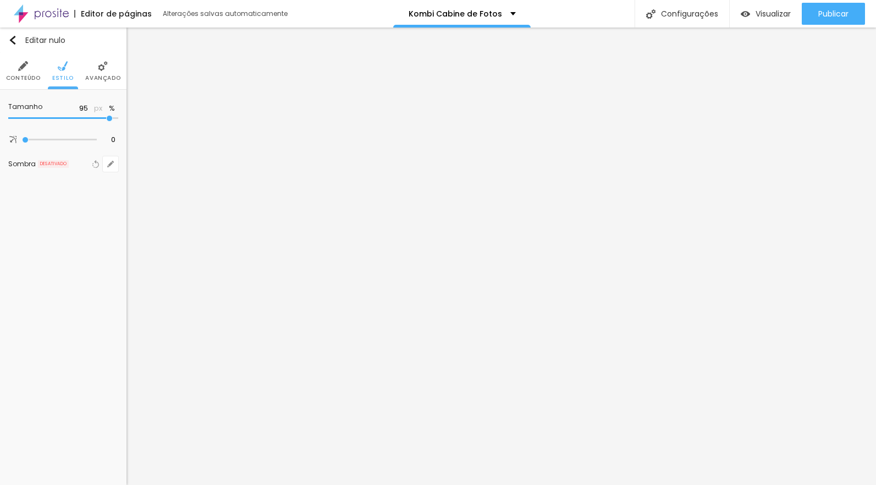
type input "95"
type input "90"
type input "85"
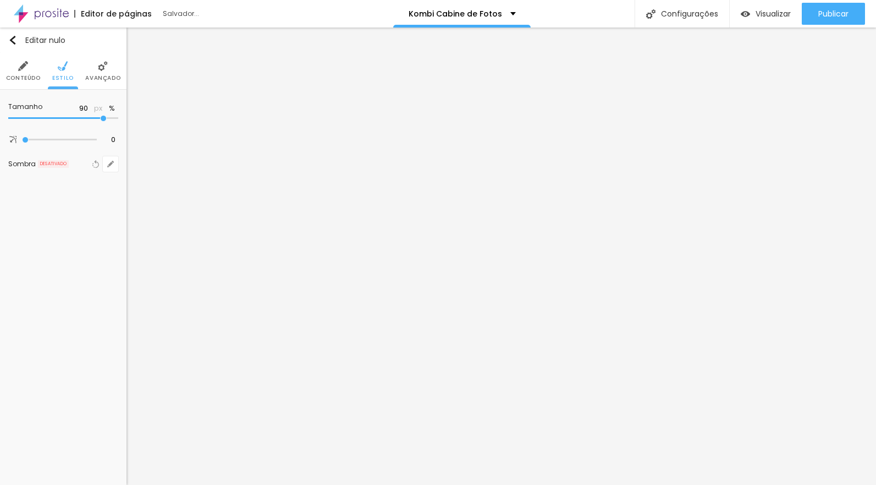
type input "85"
type input "80"
type input "75"
drag, startPoint x: 114, startPoint y: 118, endPoint x: 93, endPoint y: 119, distance: 21.0
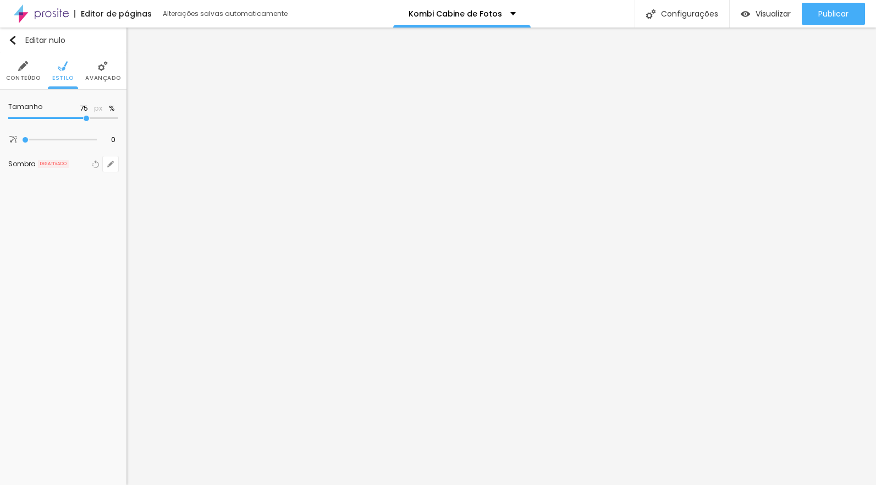
click at [93, 120] on input "range" at bounding box center [63, 117] width 110 height 5
type input "75"
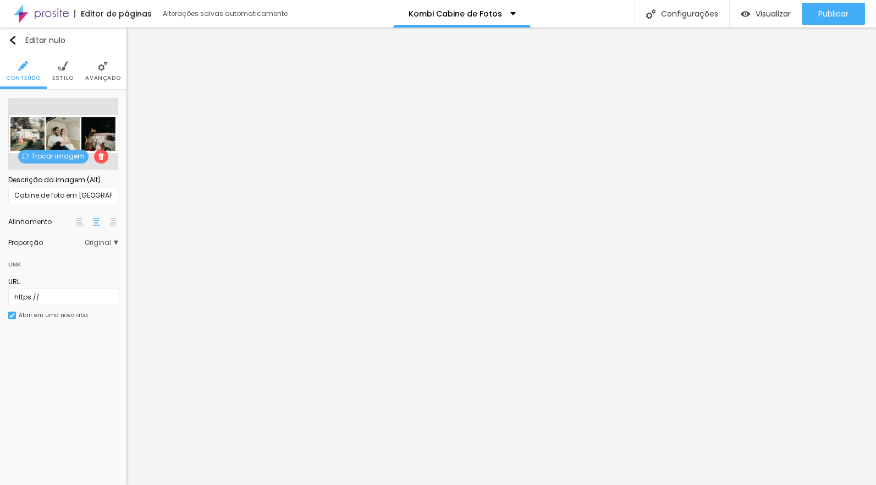
click at [60, 70] on img at bounding box center [63, 66] width 10 height 10
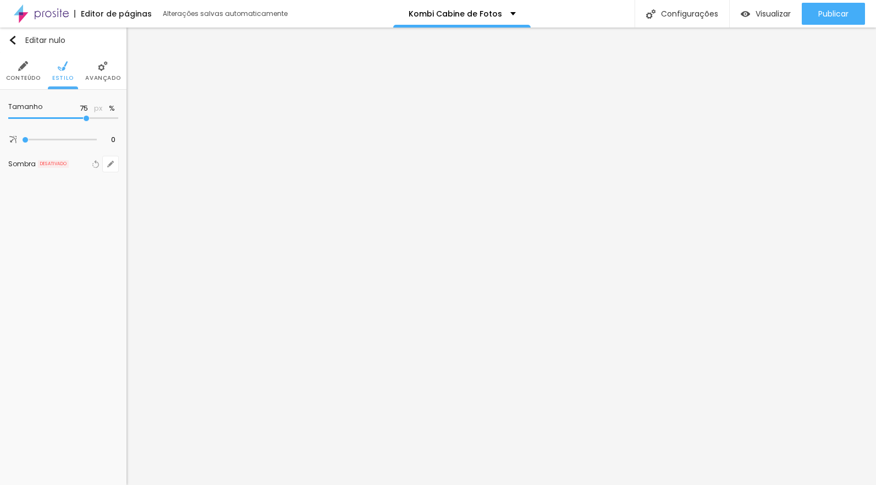
drag, startPoint x: 84, startPoint y: 115, endPoint x: 93, endPoint y: 116, distance: 9.4
click at [94, 115] on div at bounding box center [63, 118] width 110 height 11
type input "80"
type input "85"
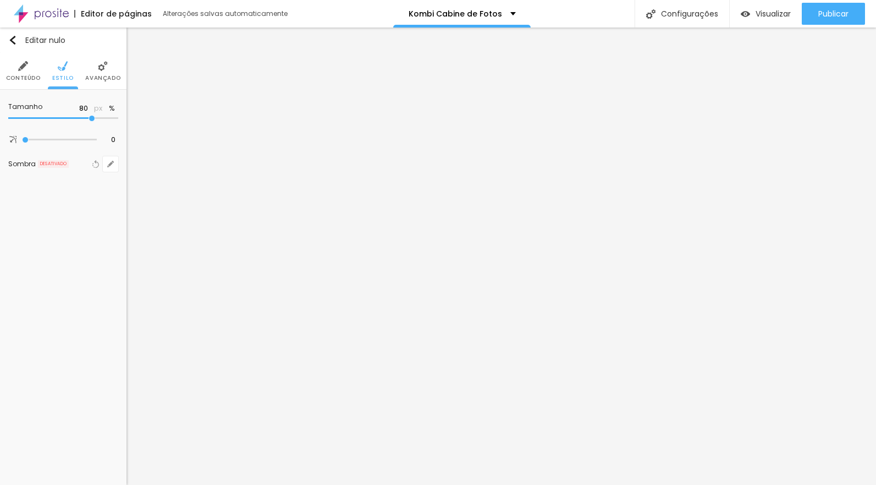
type input "85"
type input "90"
type input "95"
drag, startPoint x: 89, startPoint y: 119, endPoint x: 108, endPoint y: 120, distance: 19.8
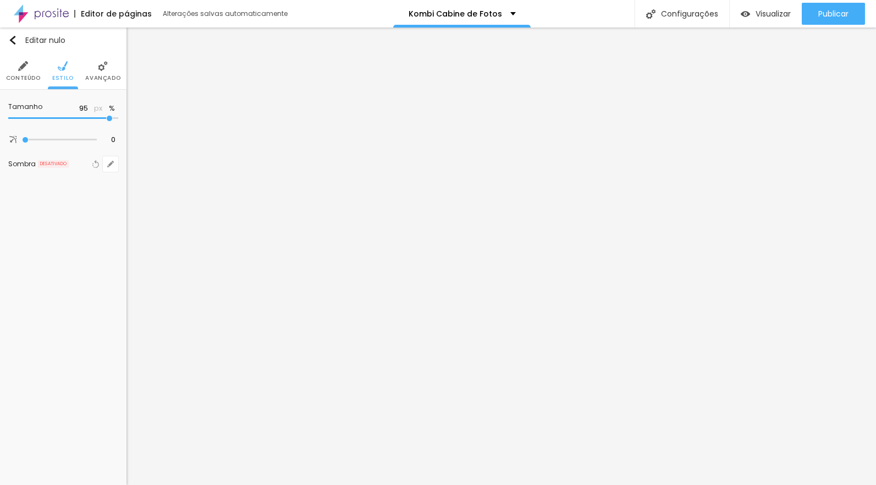
type input "95"
click at [108, 119] on input "range" at bounding box center [63, 117] width 110 height 5
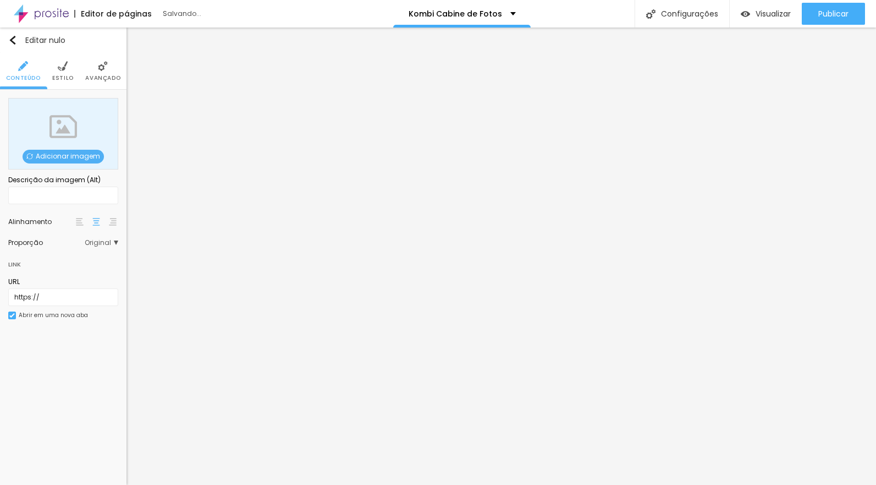
click at [62, 155] on font "Adicionar imagem" at bounding box center [68, 155] width 64 height 9
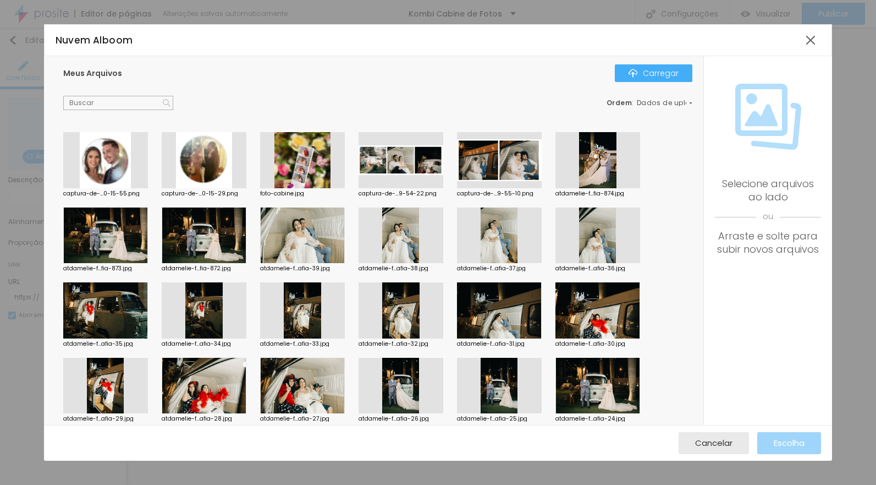
click at [455, 156] on div "captura-de-...0-15-55.png captura-de-...0-15-29.png foto-cabine.jpg captura-de-…" at bounding box center [380, 414] width 635 height 564
click at [477, 152] on div at bounding box center [499, 160] width 85 height 56
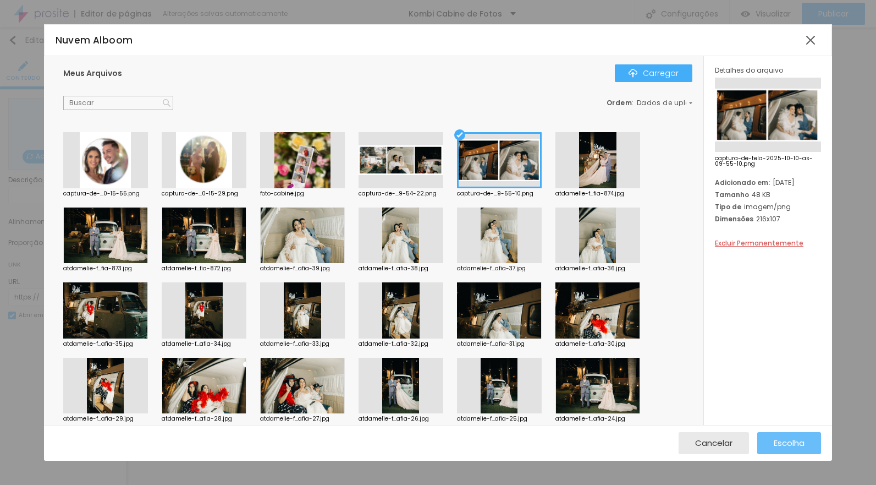
click at [786, 440] on font "Escolha" at bounding box center [789, 443] width 31 height 12
